Goal: Task Accomplishment & Management: Manage account settings

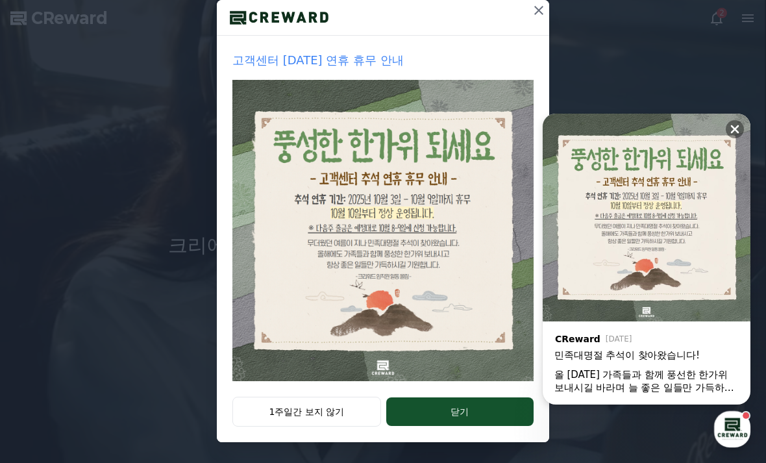
scroll to position [156, 0]
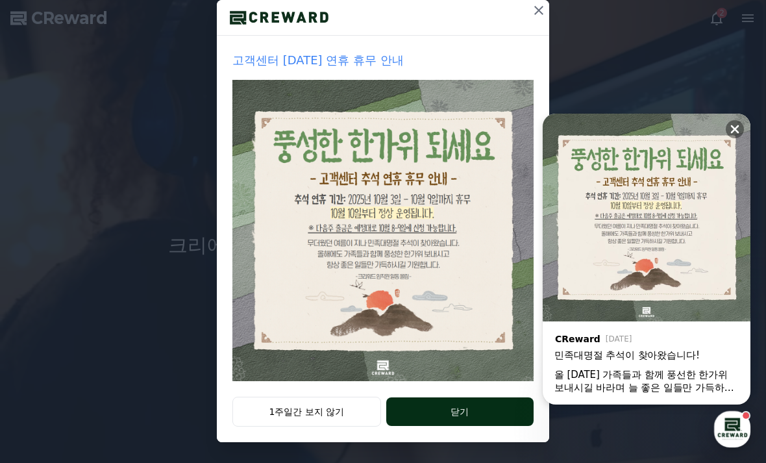
click at [444, 408] on button "닫기" at bounding box center [459, 411] width 147 height 29
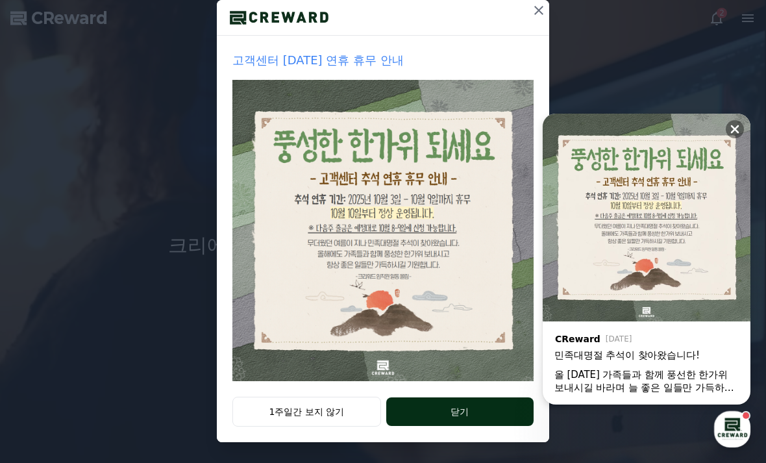
scroll to position [0, 0]
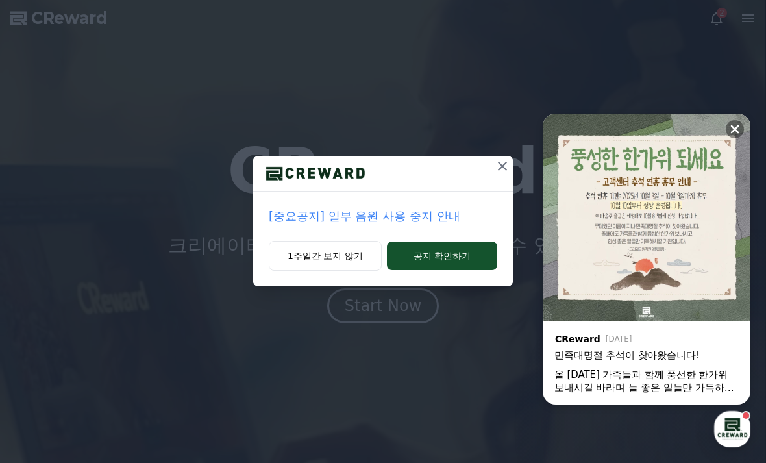
click at [737, 123] on icon at bounding box center [734, 129] width 13 height 13
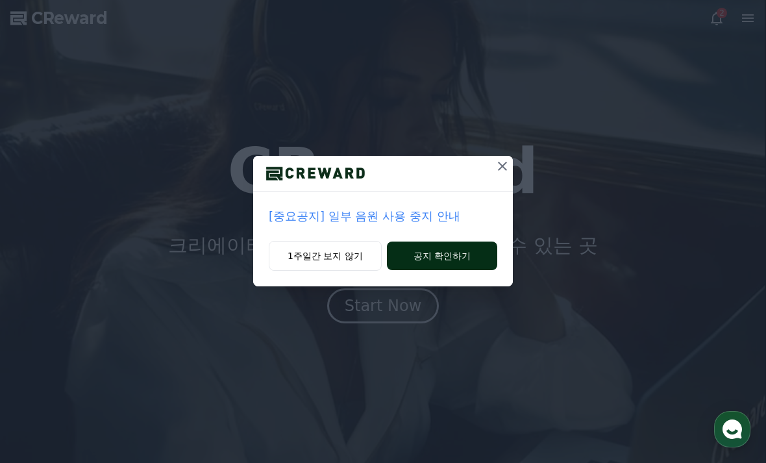
click at [442, 258] on button "공지 확인하기" at bounding box center [442, 255] width 110 height 29
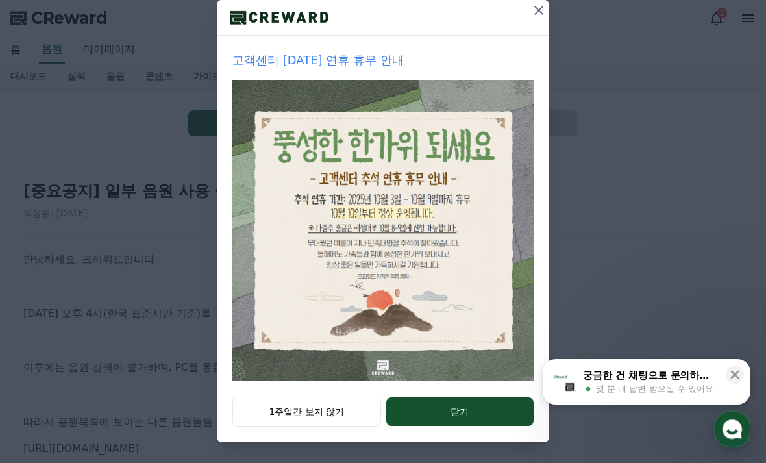
scroll to position [156, 0]
click at [320, 419] on button "1주일간 보지 않기" at bounding box center [306, 412] width 149 height 30
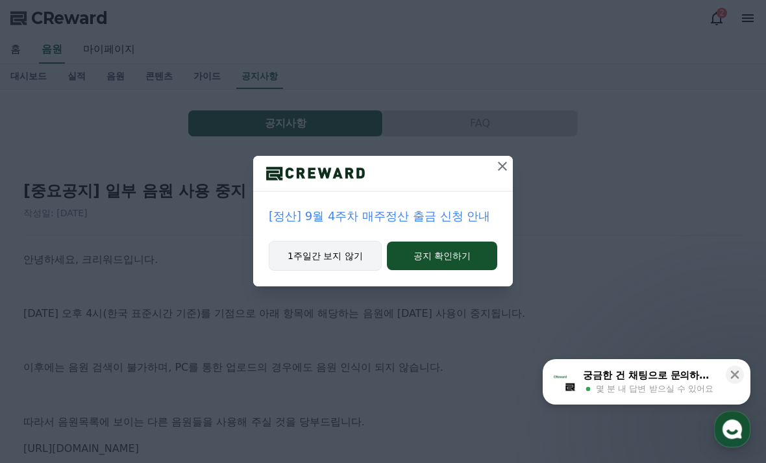
click at [340, 254] on button "1주일간 보지 않기" at bounding box center [325, 256] width 113 height 30
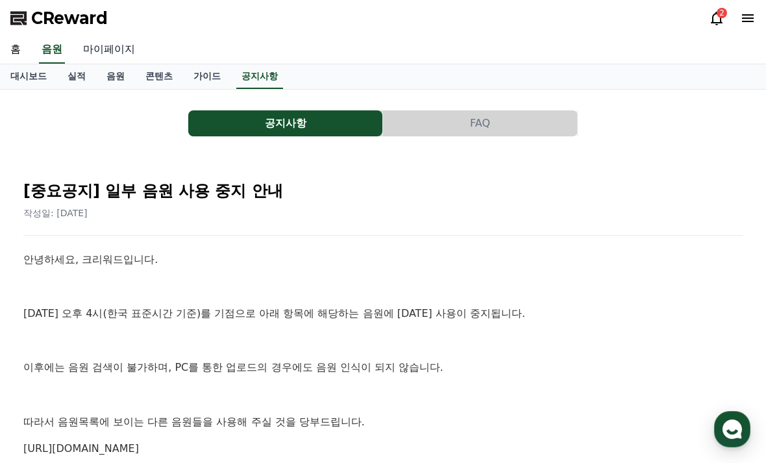
click at [101, 48] on link "마이페이지" at bounding box center [109, 49] width 73 height 27
select select "**********"
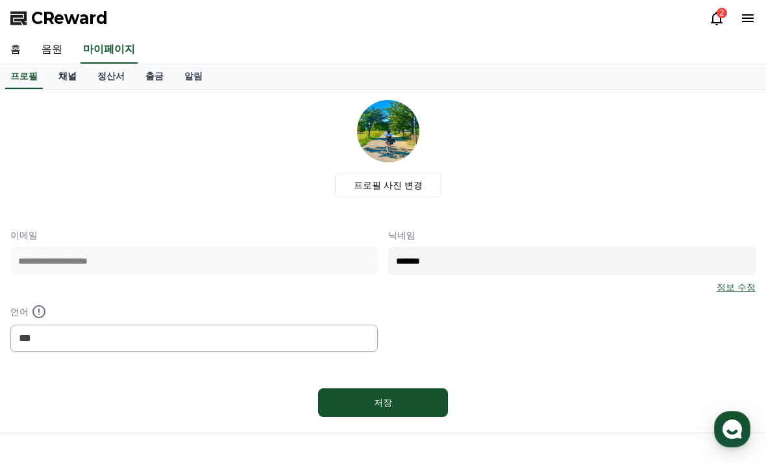
click at [53, 75] on link "채널" at bounding box center [67, 76] width 39 height 25
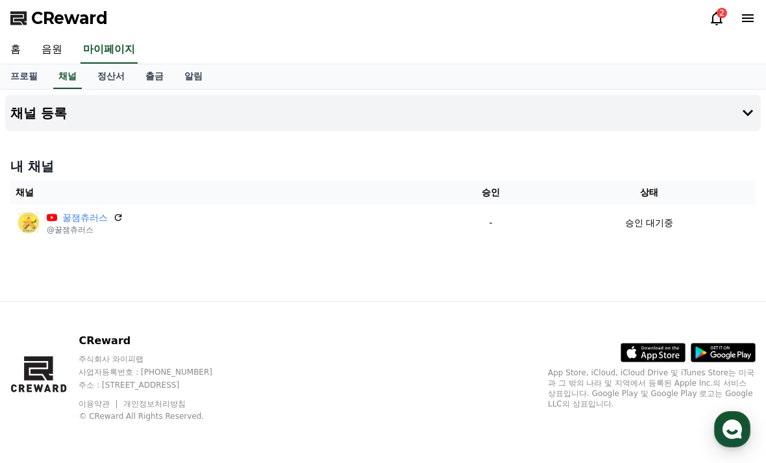
click at [711, 30] on div "CReward 2" at bounding box center [383, 18] width 766 height 36
click at [715, 19] on icon at bounding box center [717, 18] width 16 height 16
